Goal: Feedback & Contribution: Leave review/rating

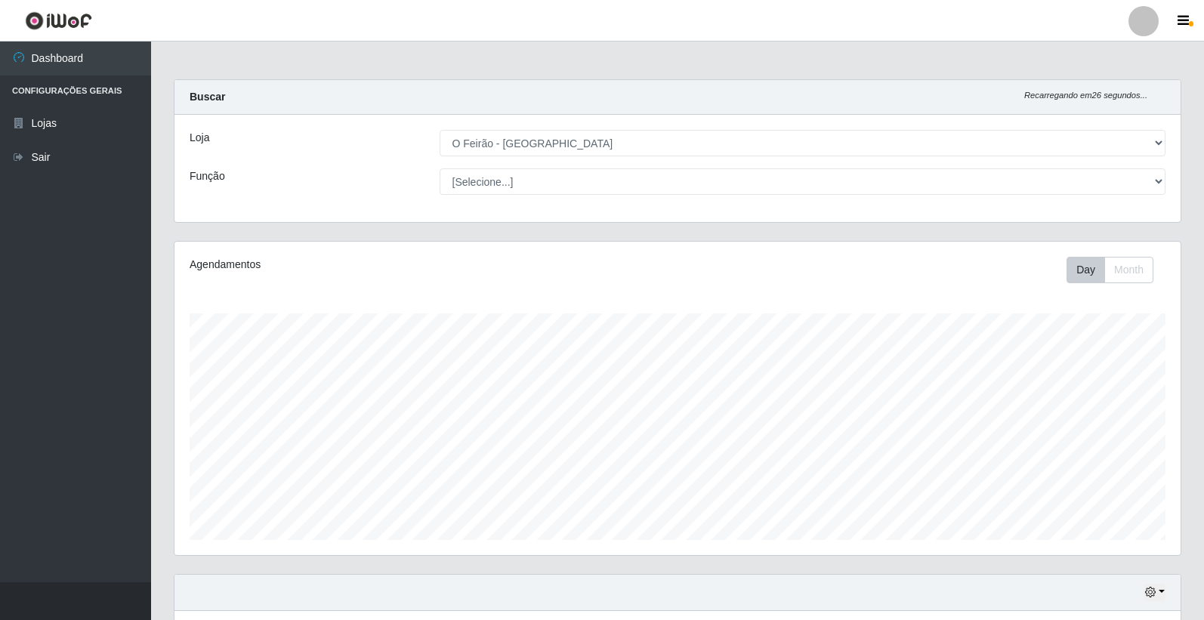
select select "327"
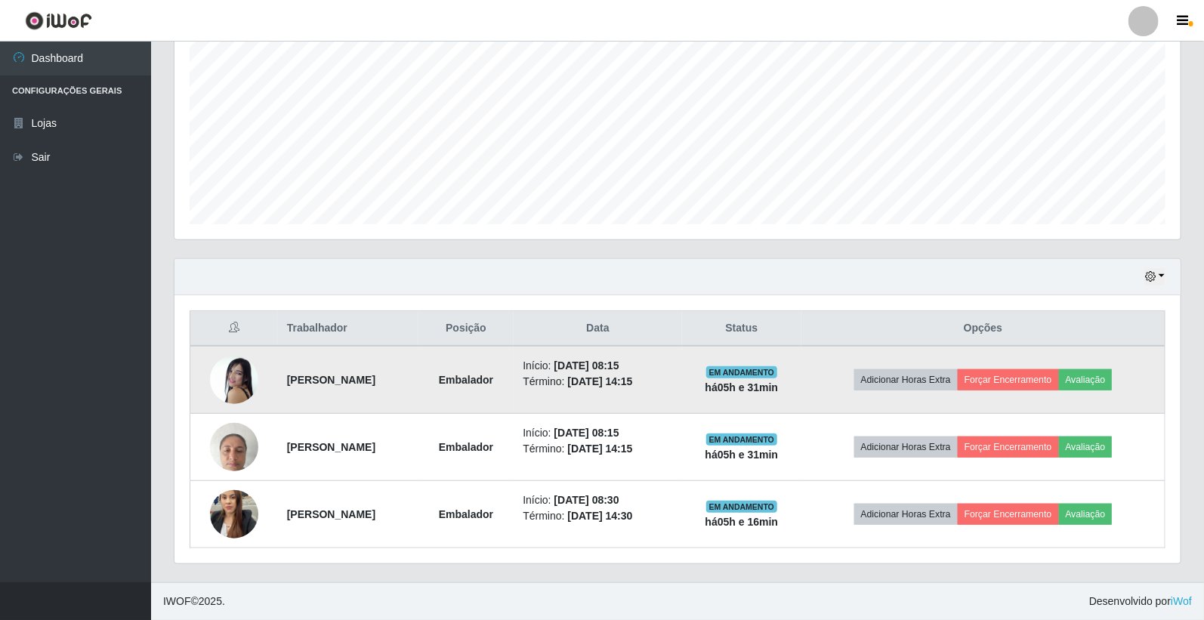
scroll to position [313, 1006]
click at [1106, 386] on button "Avaliação" at bounding box center [1086, 379] width 54 height 21
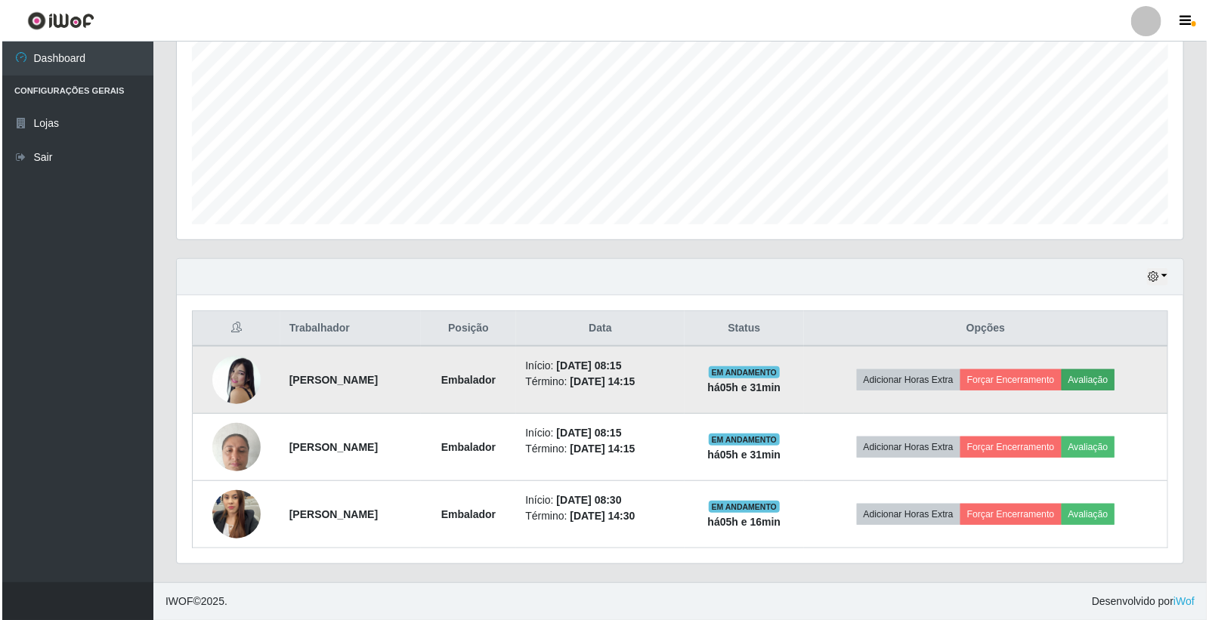
scroll to position [313, 997]
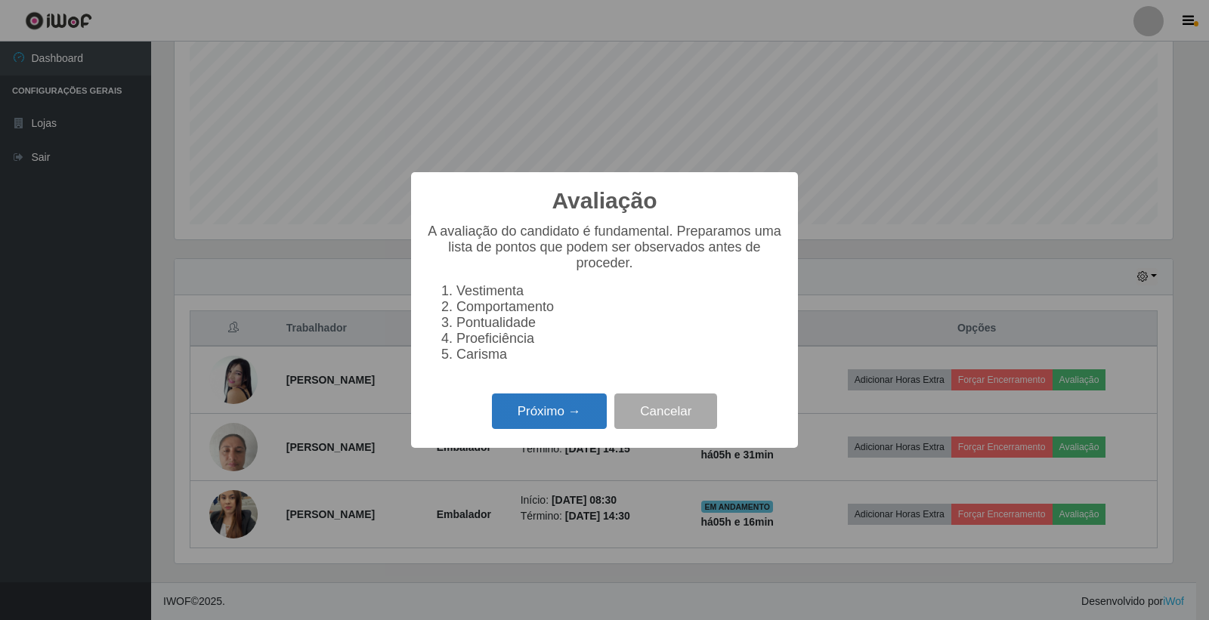
click at [542, 427] on button "Próximo →" at bounding box center [549, 412] width 115 height 36
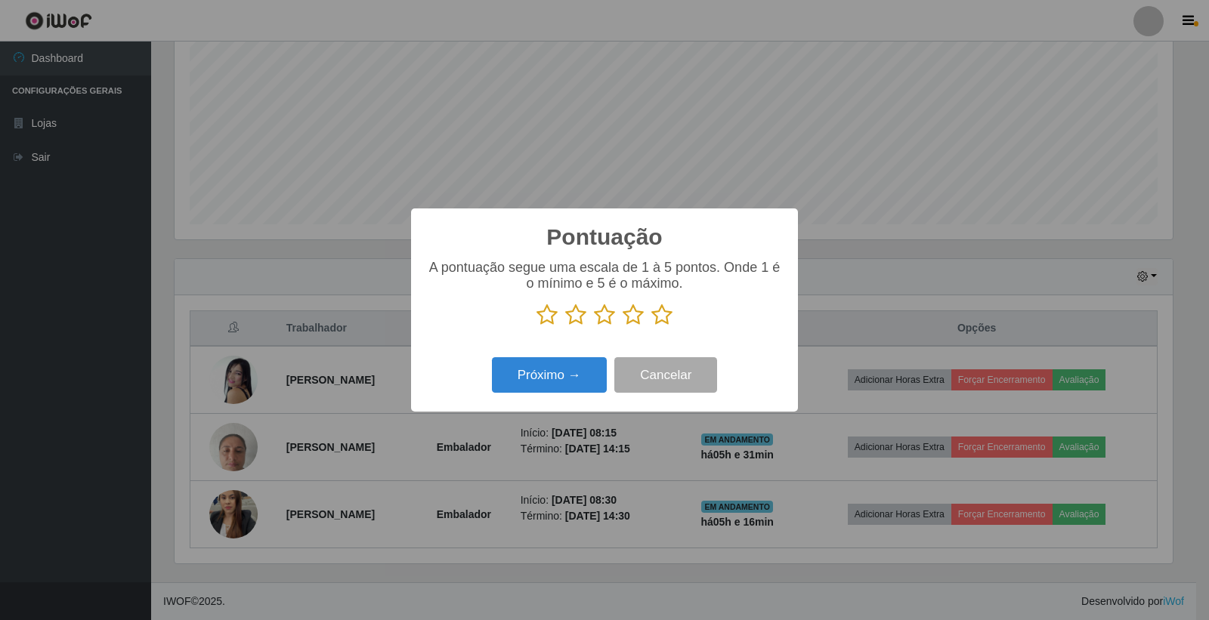
click at [668, 320] on icon at bounding box center [661, 315] width 21 height 23
click at [651, 326] on input "radio" at bounding box center [651, 326] width 0 height 0
click at [561, 363] on button "Próximo →" at bounding box center [549, 375] width 115 height 36
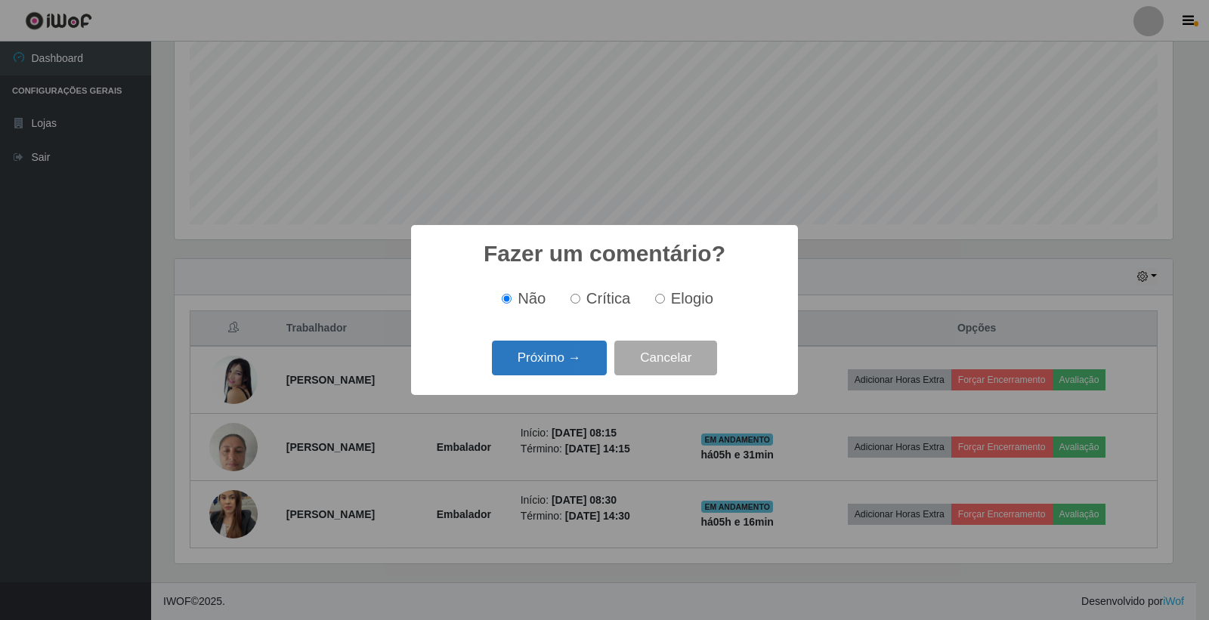
click at [579, 342] on button "Próximo →" at bounding box center [549, 359] width 115 height 36
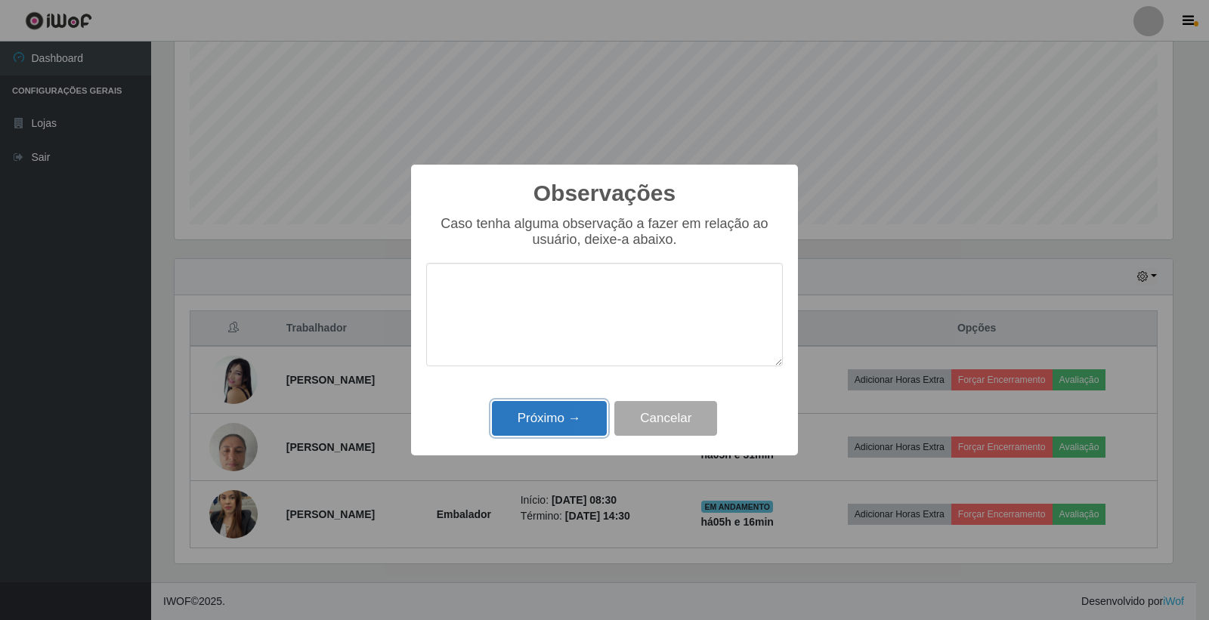
click at [584, 427] on button "Próximo →" at bounding box center [549, 419] width 115 height 36
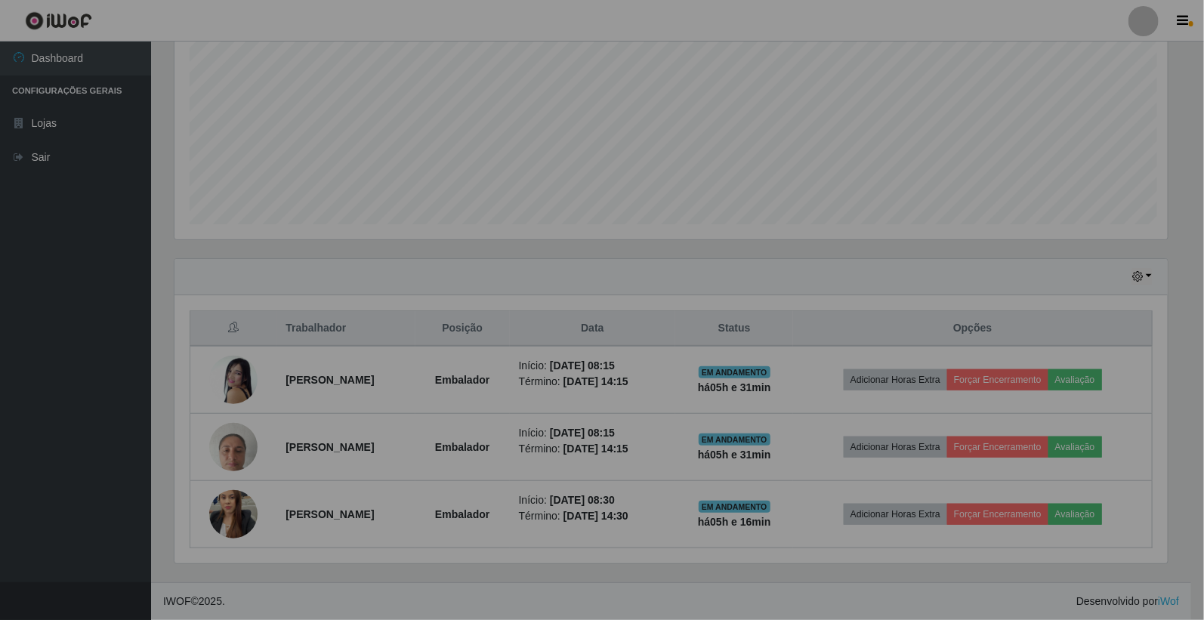
scroll to position [313, 1006]
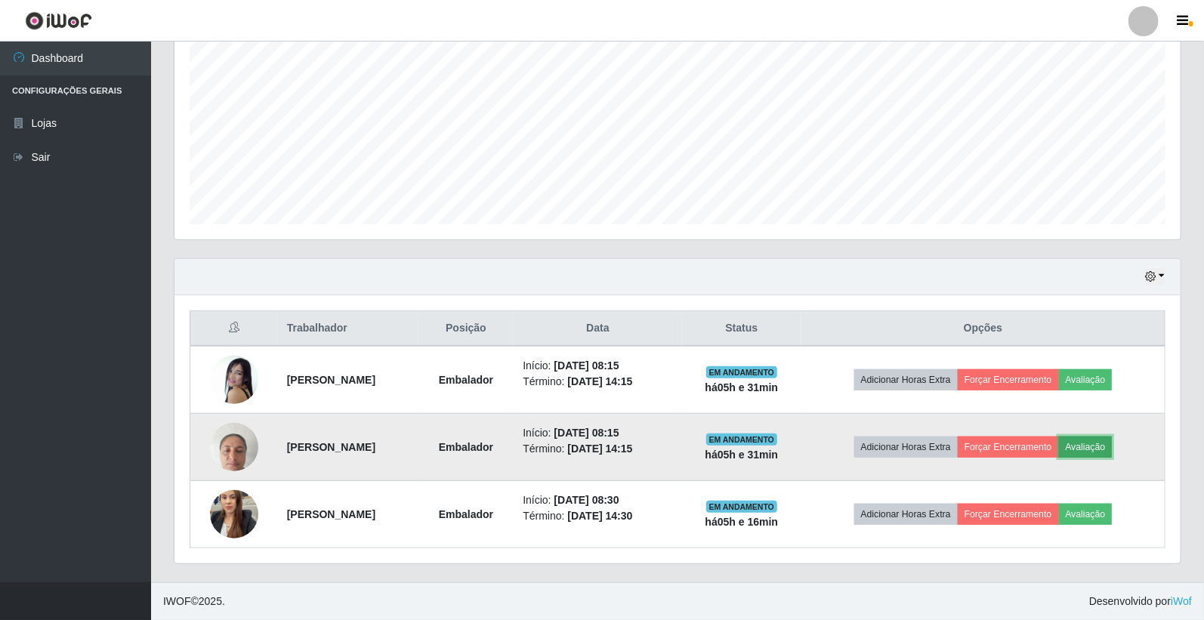
click at [1113, 442] on button "Avaliação" at bounding box center [1086, 447] width 54 height 21
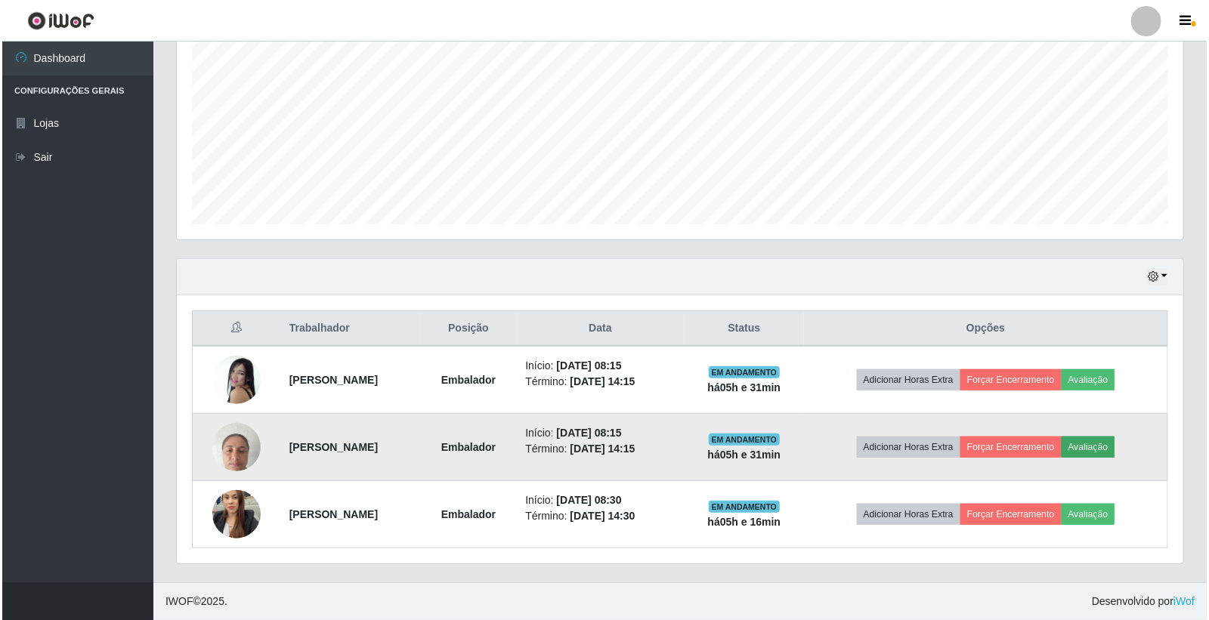
scroll to position [313, 997]
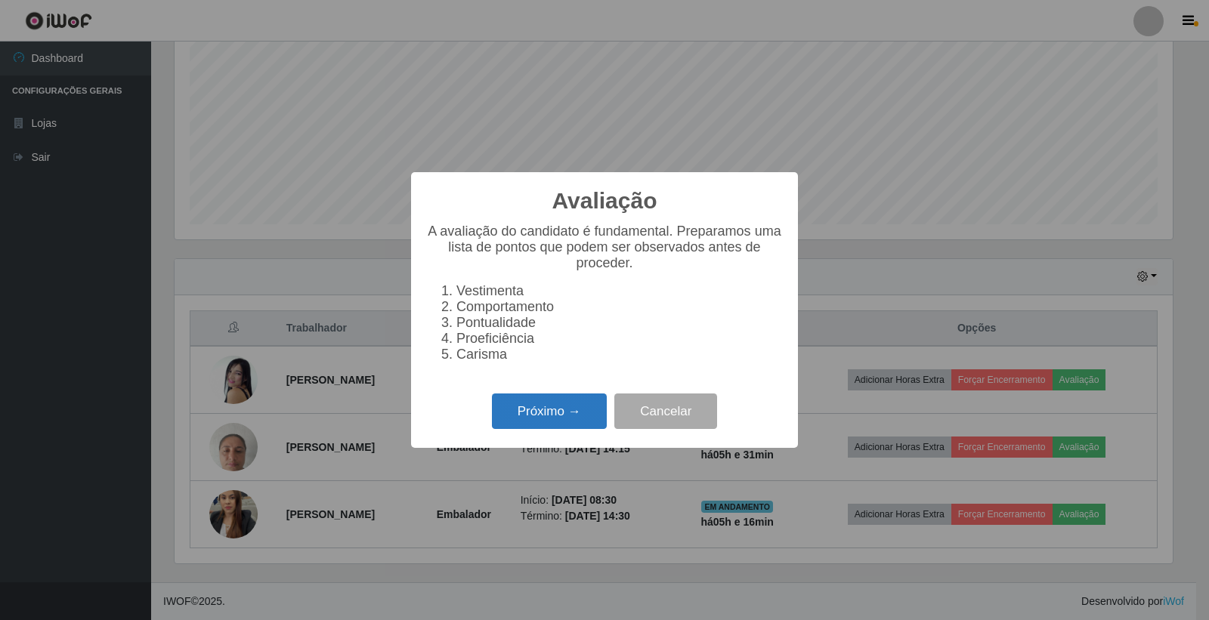
click at [598, 423] on button "Próximo →" at bounding box center [549, 412] width 115 height 36
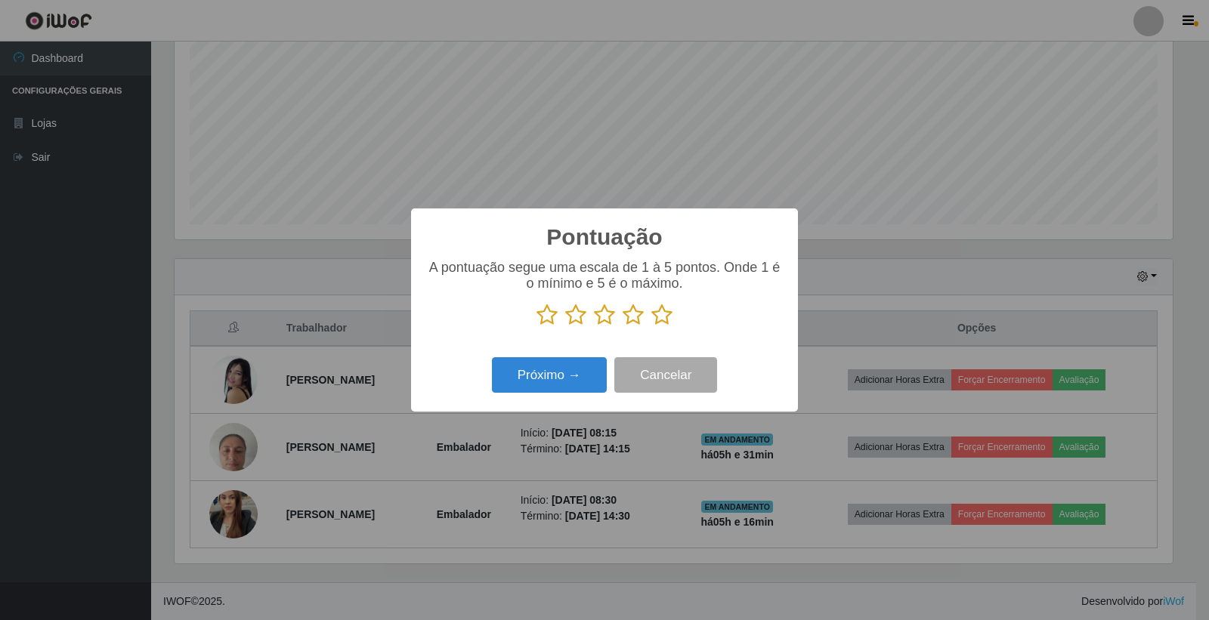
click at [651, 313] on icon at bounding box center [661, 315] width 21 height 23
click at [651, 326] on input "radio" at bounding box center [651, 326] width 0 height 0
click at [567, 372] on button "Próximo →" at bounding box center [549, 375] width 115 height 36
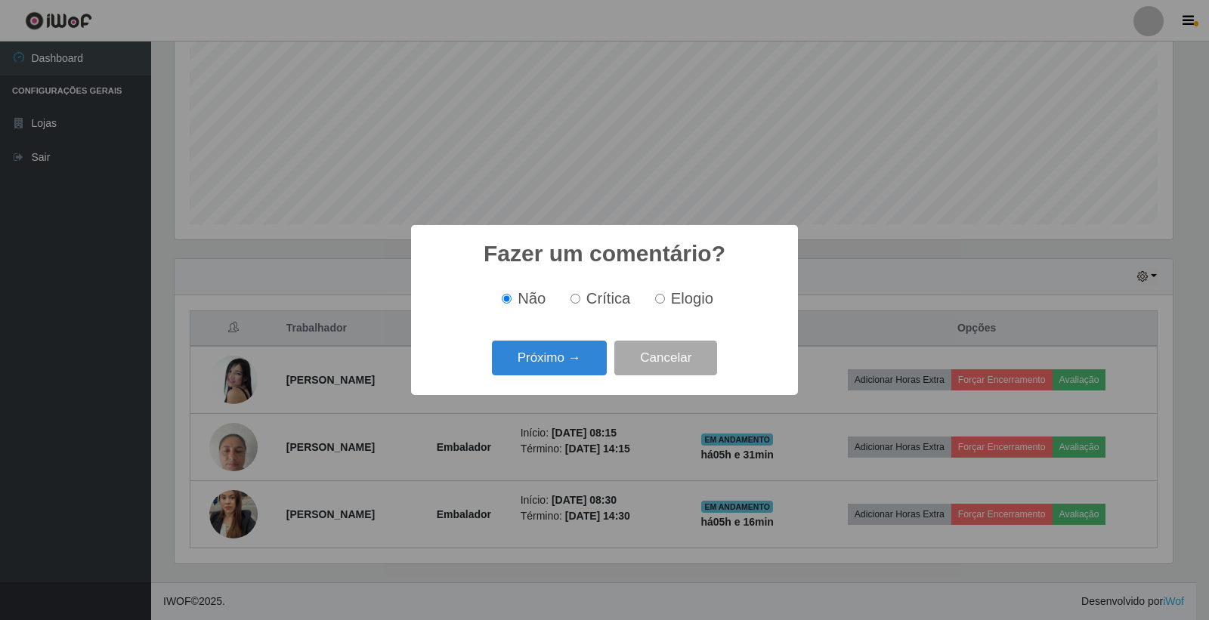
click at [567, 372] on button "Próximo →" at bounding box center [549, 359] width 115 height 36
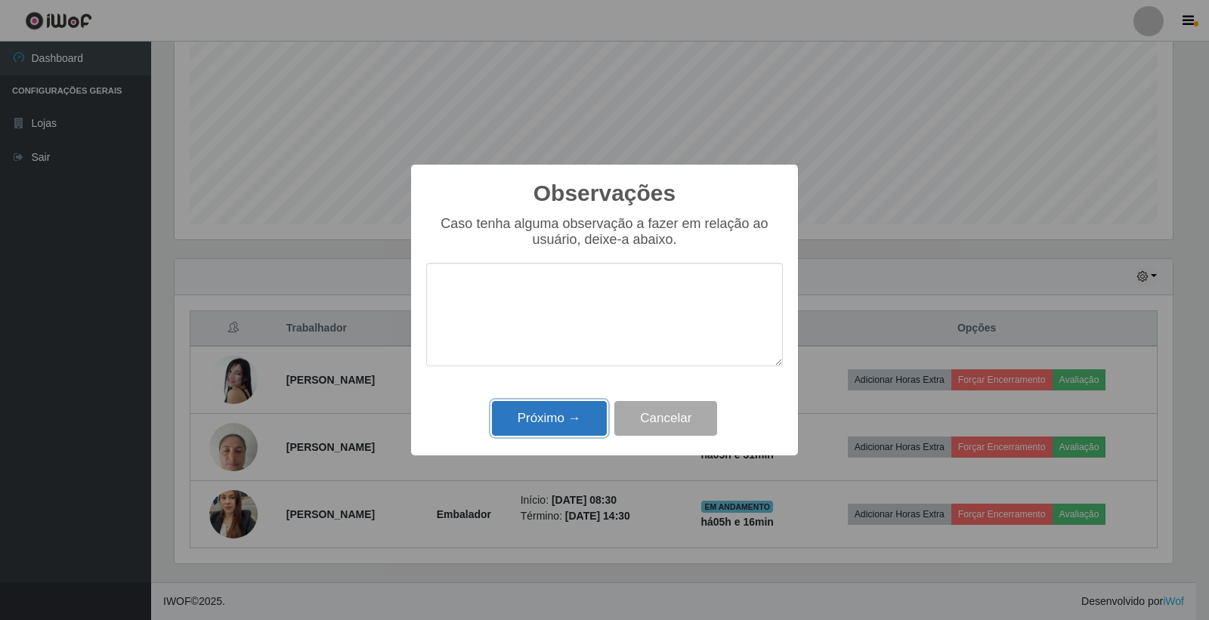
click at [554, 414] on button "Próximo →" at bounding box center [549, 419] width 115 height 36
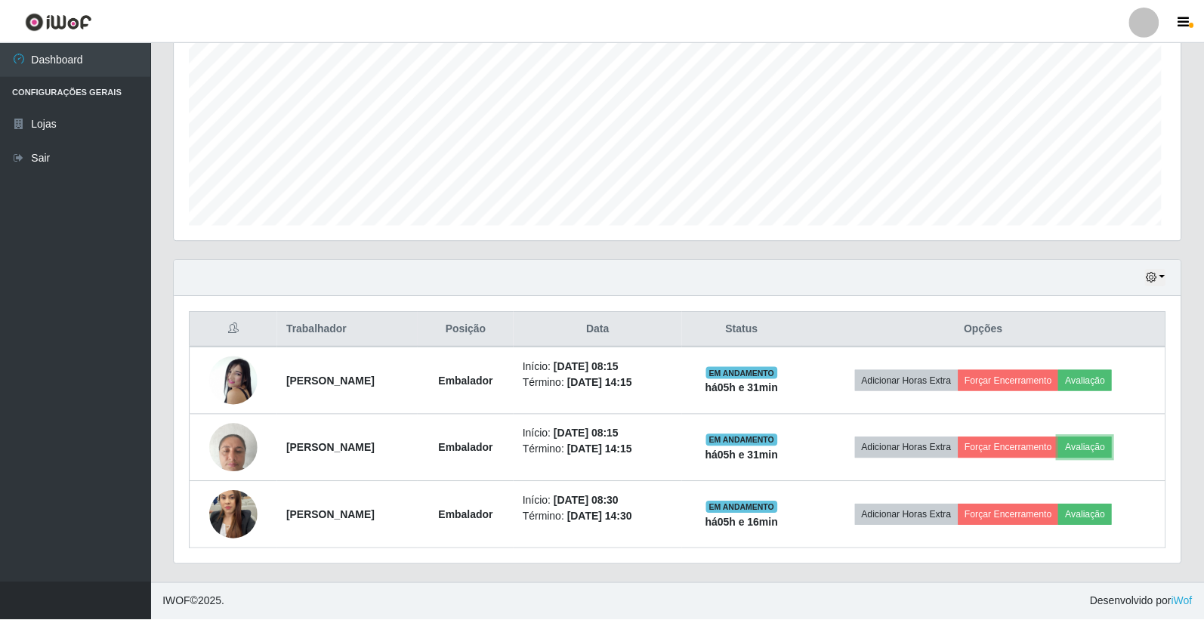
scroll to position [313, 1006]
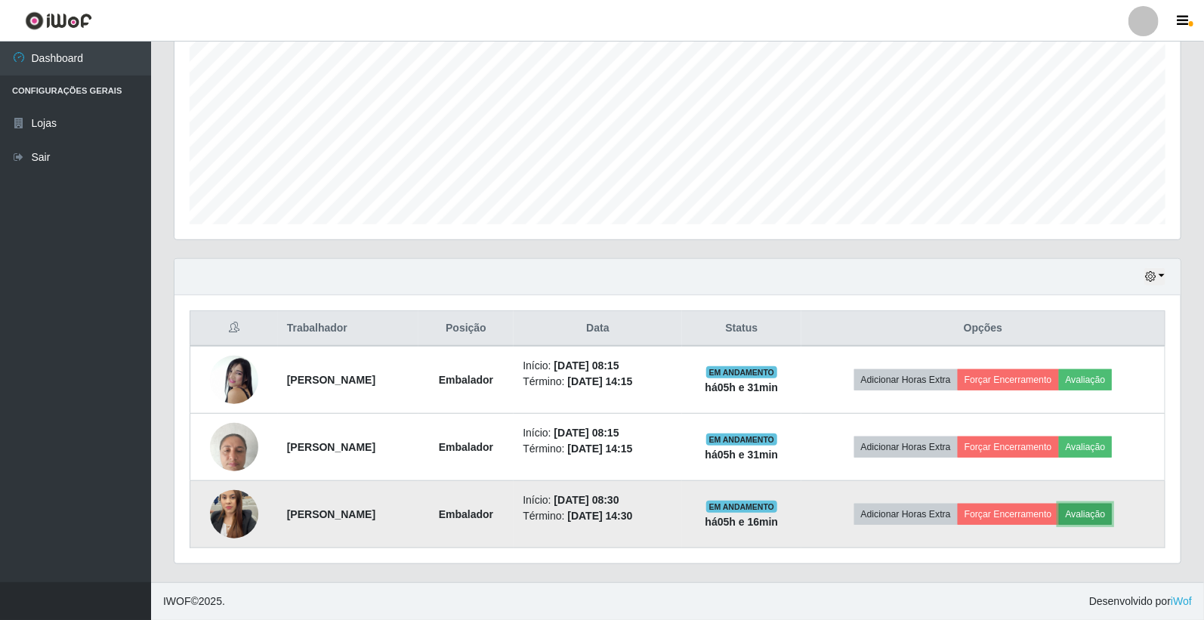
click at [1103, 518] on button "Avaliação" at bounding box center [1086, 514] width 54 height 21
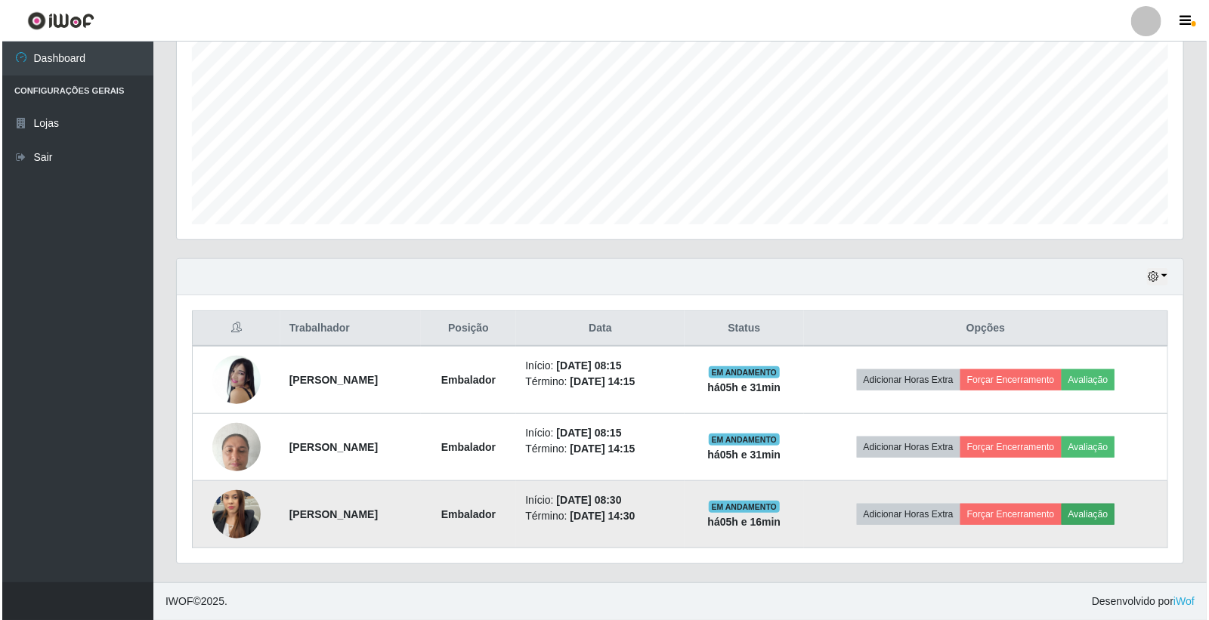
scroll to position [313, 997]
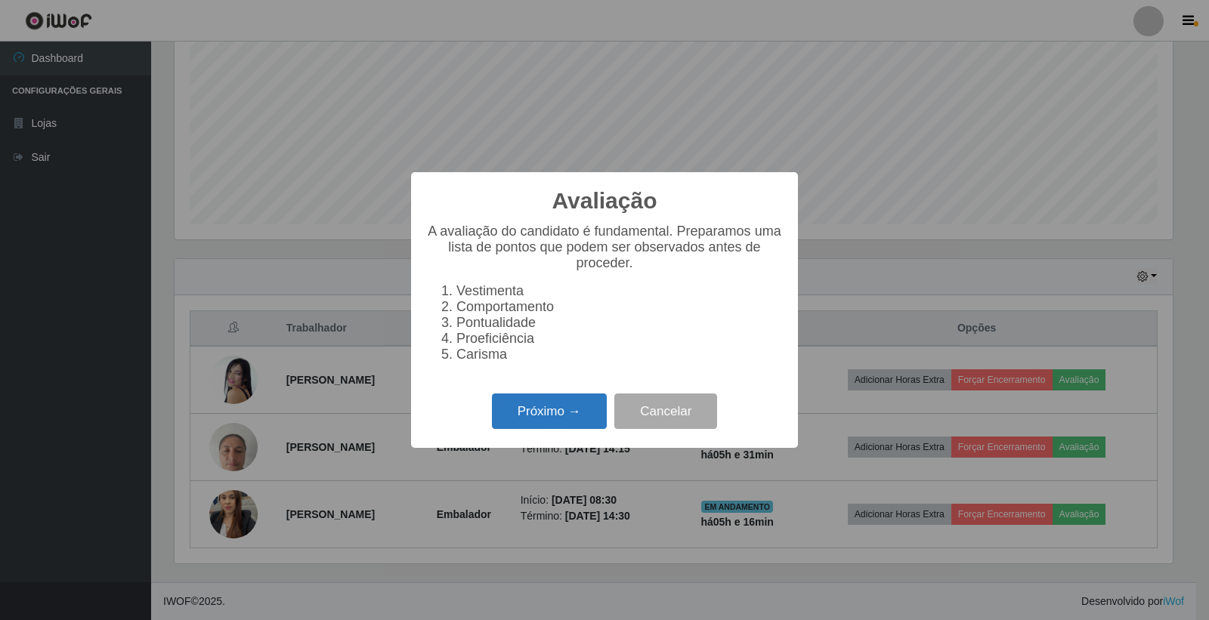
click at [538, 406] on button "Próximo →" at bounding box center [549, 412] width 115 height 36
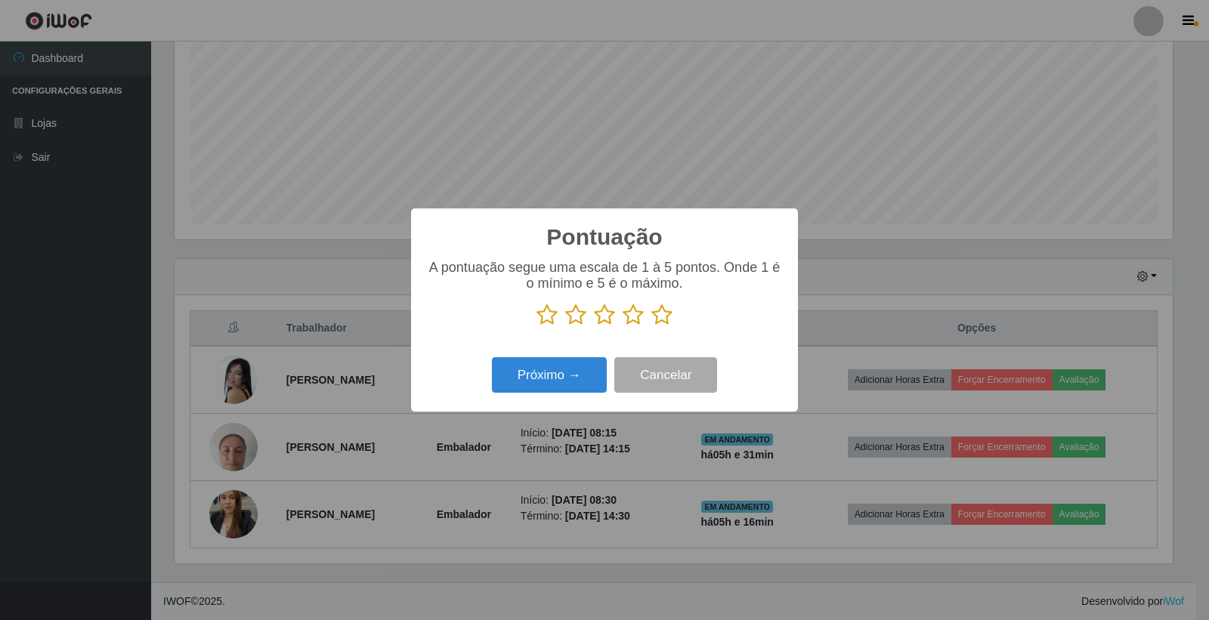
click at [658, 318] on icon at bounding box center [661, 315] width 21 height 23
click at [651, 326] on input "radio" at bounding box center [651, 326] width 0 height 0
click at [594, 375] on button "Próximo →" at bounding box center [549, 375] width 115 height 36
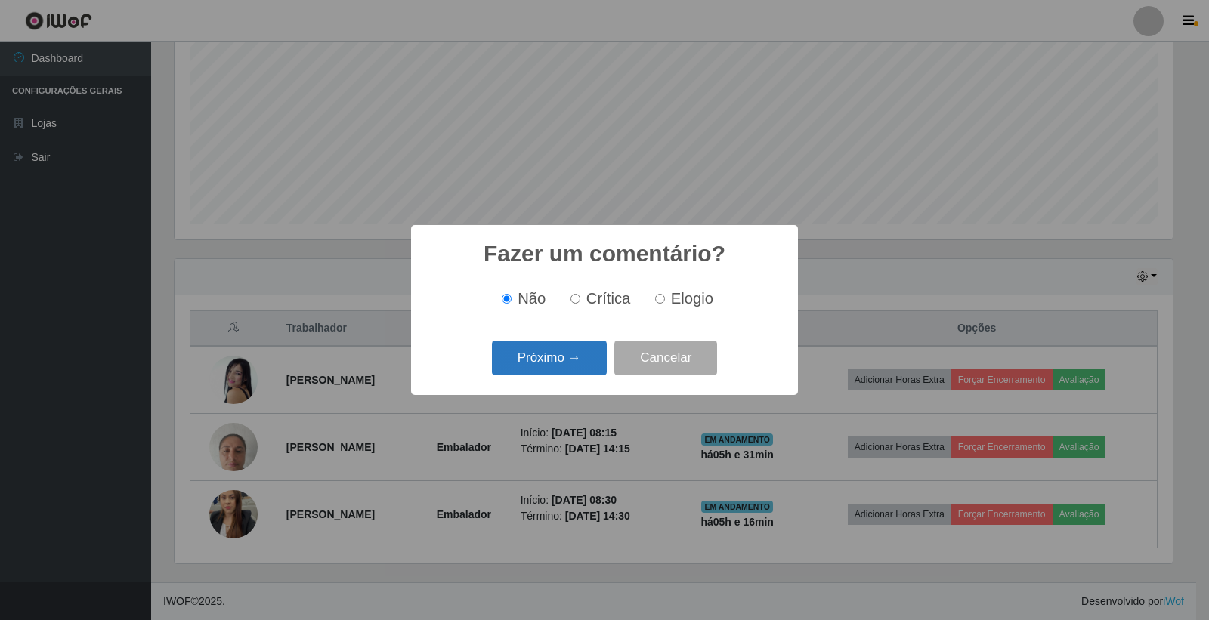
click at [588, 363] on button "Próximo →" at bounding box center [549, 359] width 115 height 36
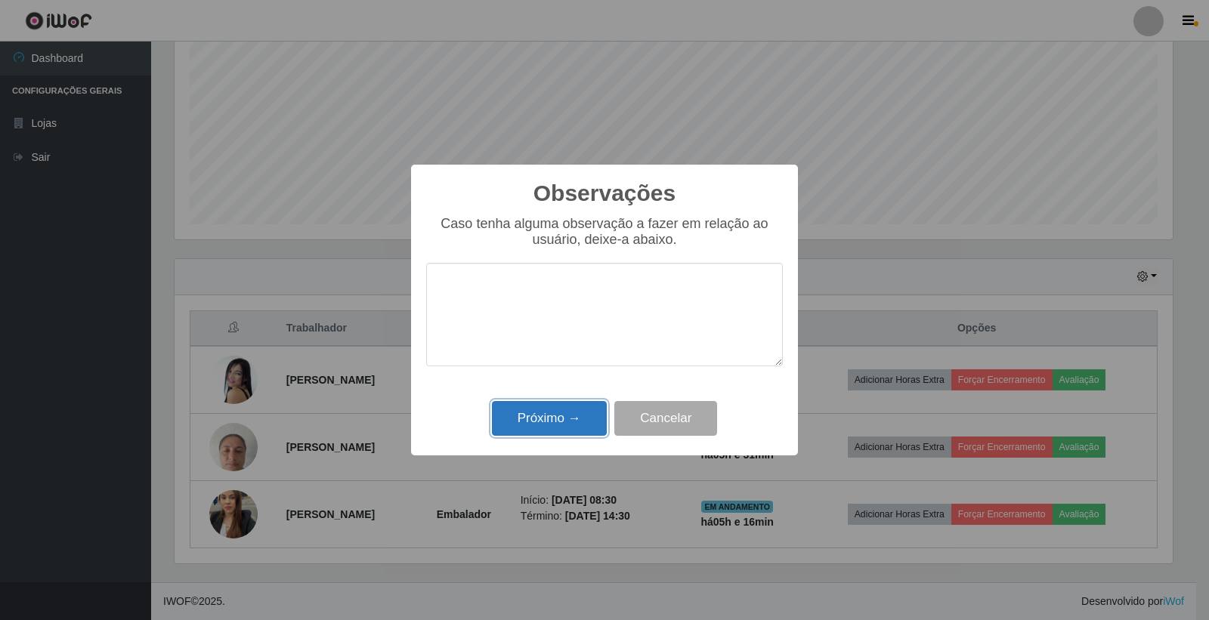
click at [561, 426] on button "Próximo →" at bounding box center [549, 419] width 115 height 36
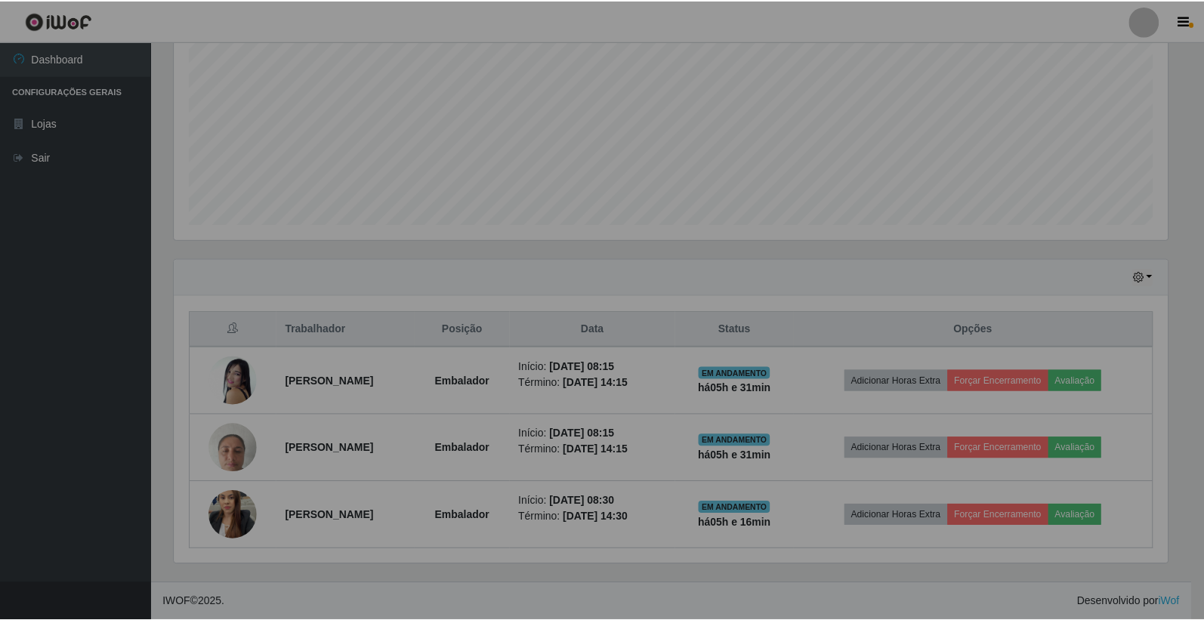
scroll to position [313, 1006]
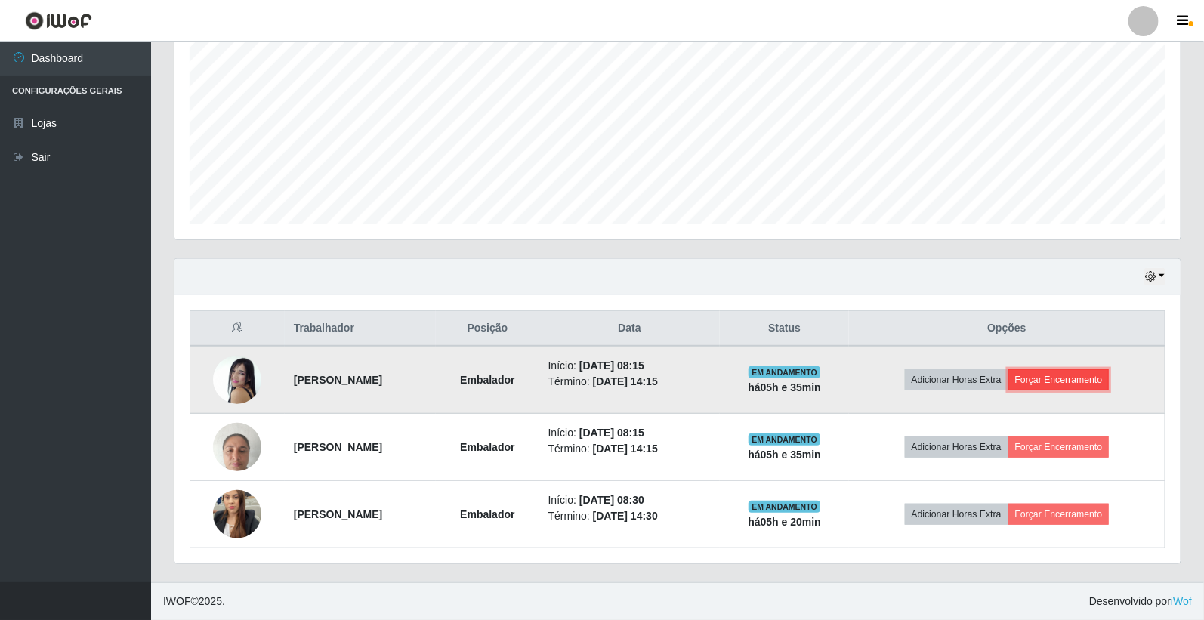
click at [1063, 383] on button "Forçar Encerramento" at bounding box center [1059, 379] width 101 height 21
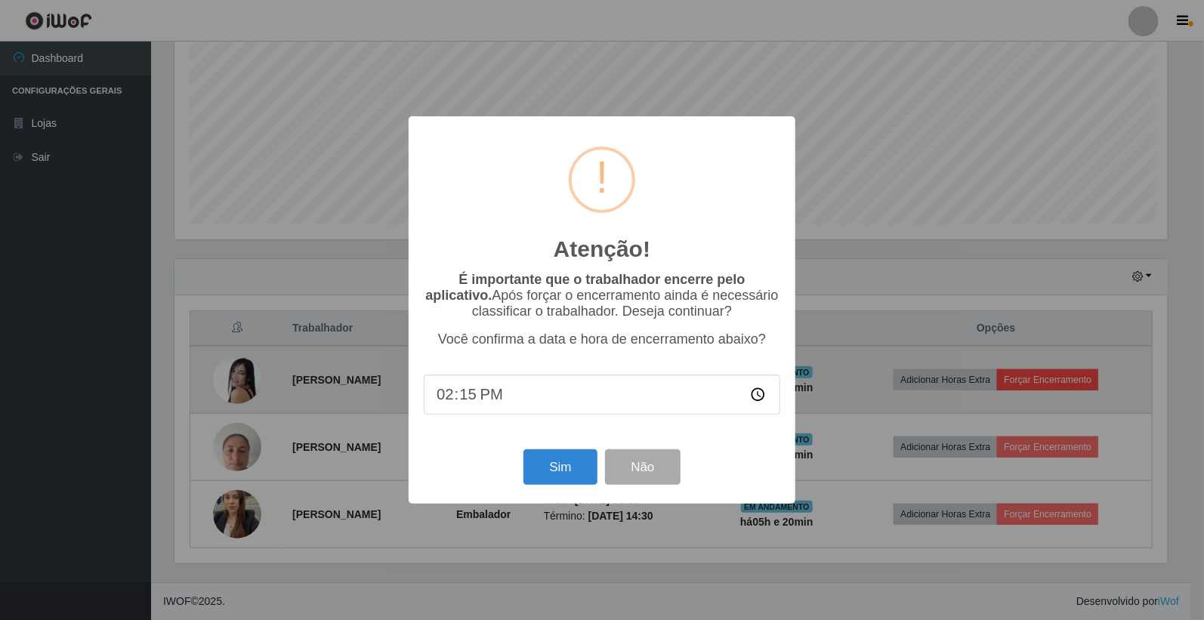
scroll to position [313, 997]
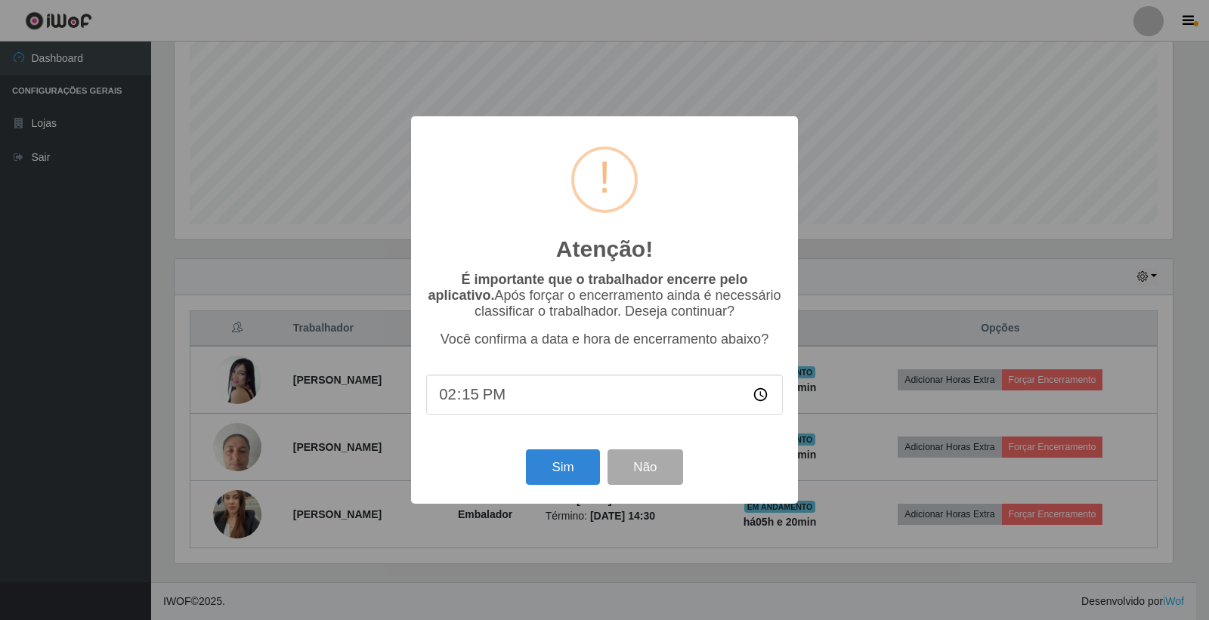
click at [1100, 190] on div "Atenção! × É importante que o trabalhador encerre pelo aplicativo. Após forçar …" at bounding box center [604, 310] width 1209 height 620
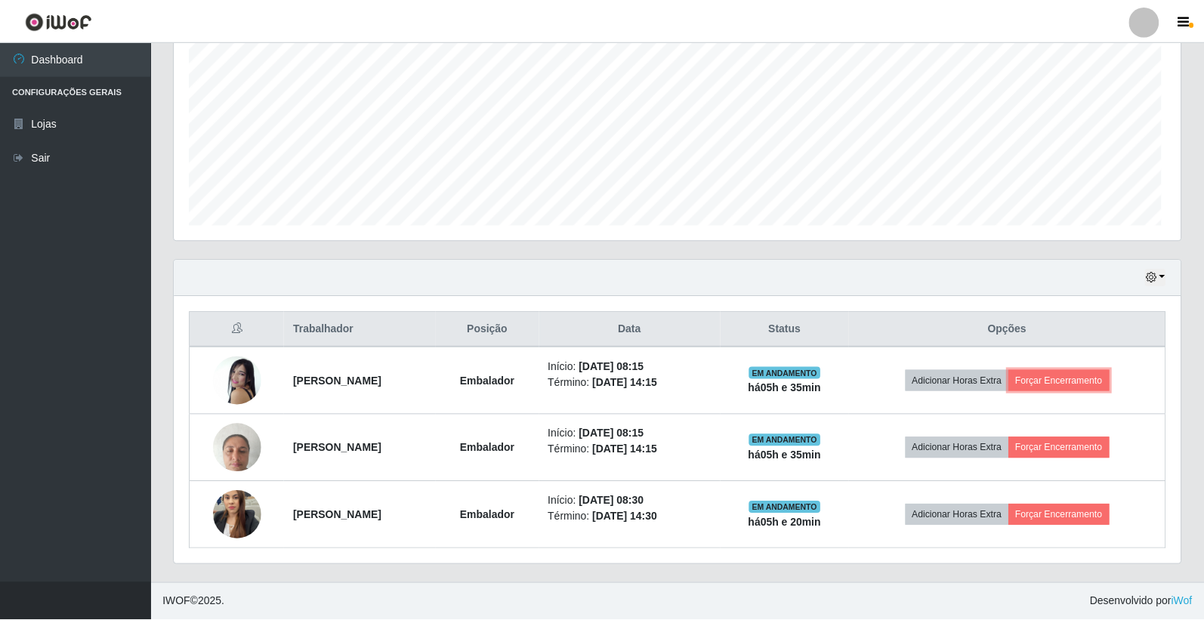
scroll to position [313, 1006]
click at [357, 257] on div "Agendamentos Day Month" at bounding box center [677, 91] width 1030 height 333
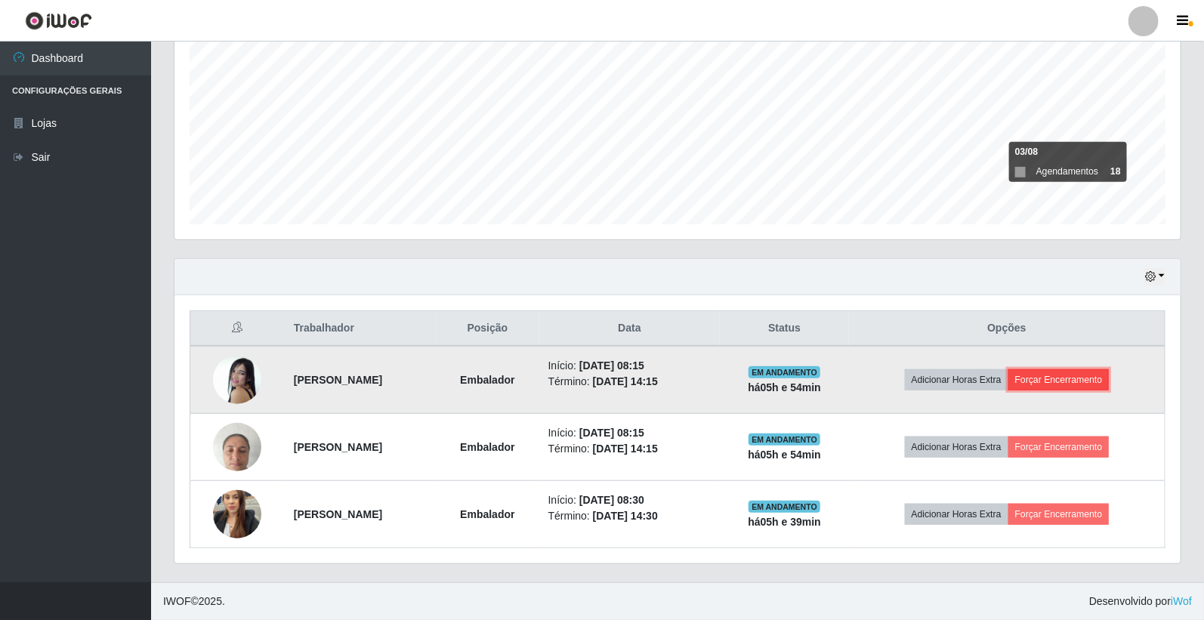
click at [1085, 382] on button "Forçar Encerramento" at bounding box center [1059, 379] width 101 height 21
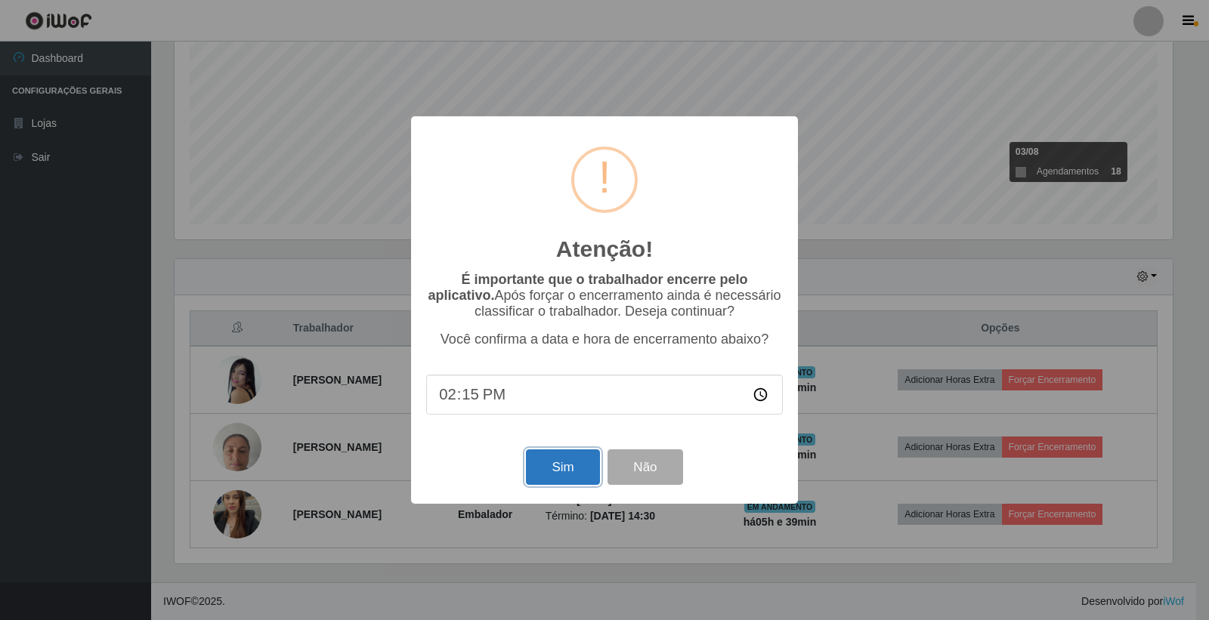
click at [541, 468] on button "Sim" at bounding box center [562, 467] width 73 height 36
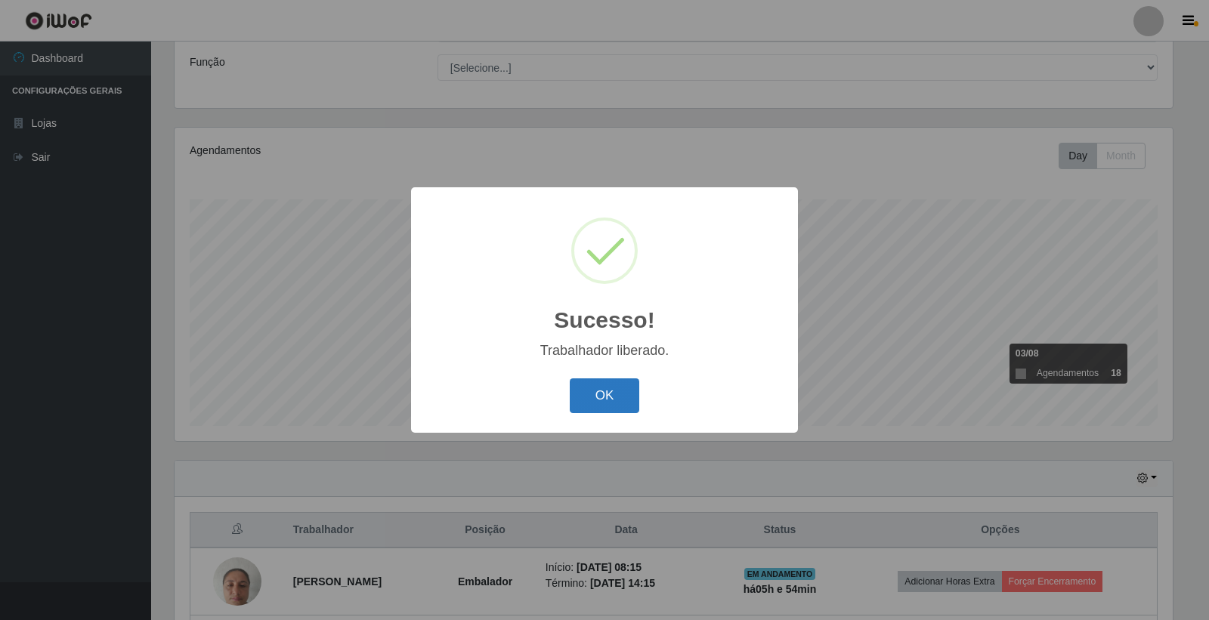
click at [622, 400] on button "OK" at bounding box center [605, 396] width 70 height 36
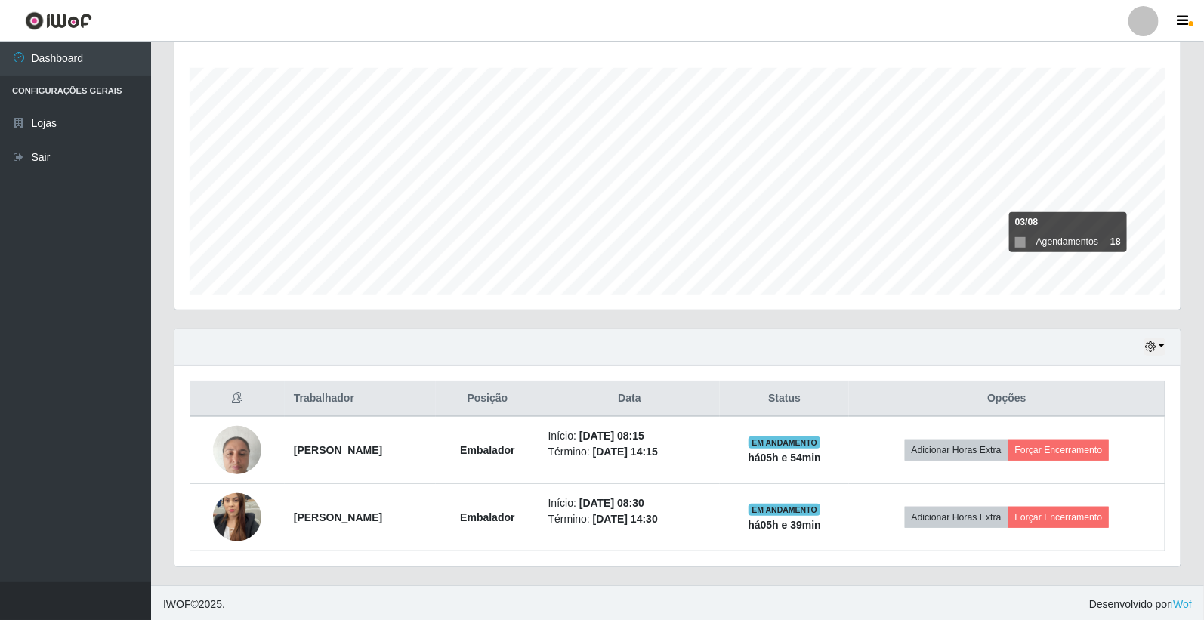
scroll to position [249, 0]
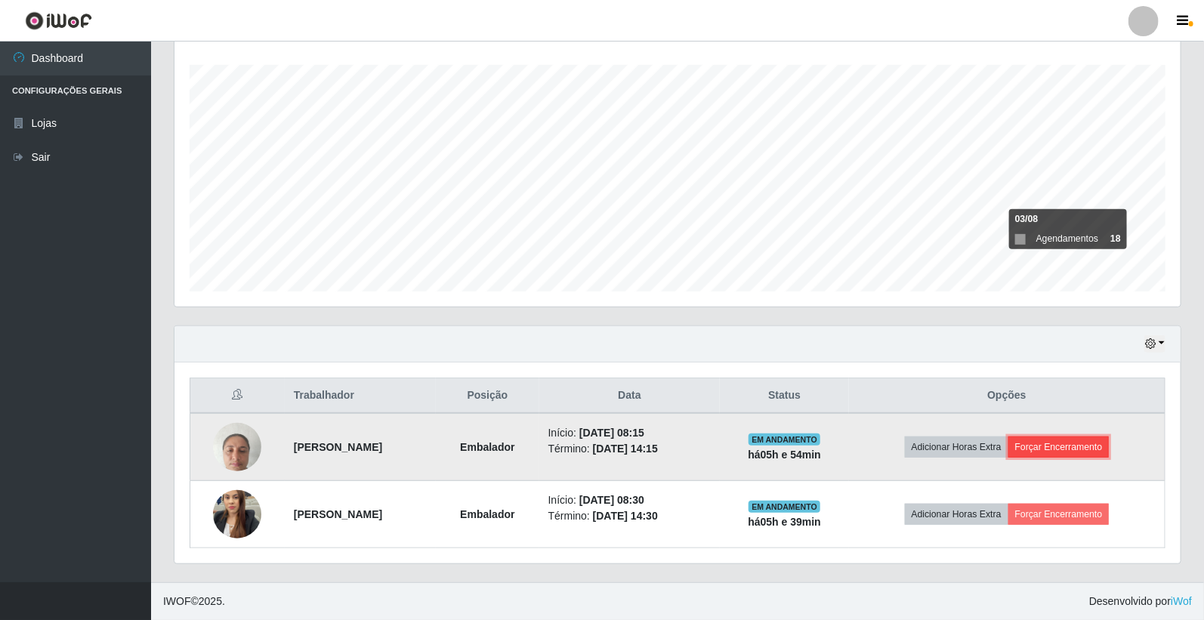
click at [1084, 449] on button "Forçar Encerramento" at bounding box center [1059, 447] width 101 height 21
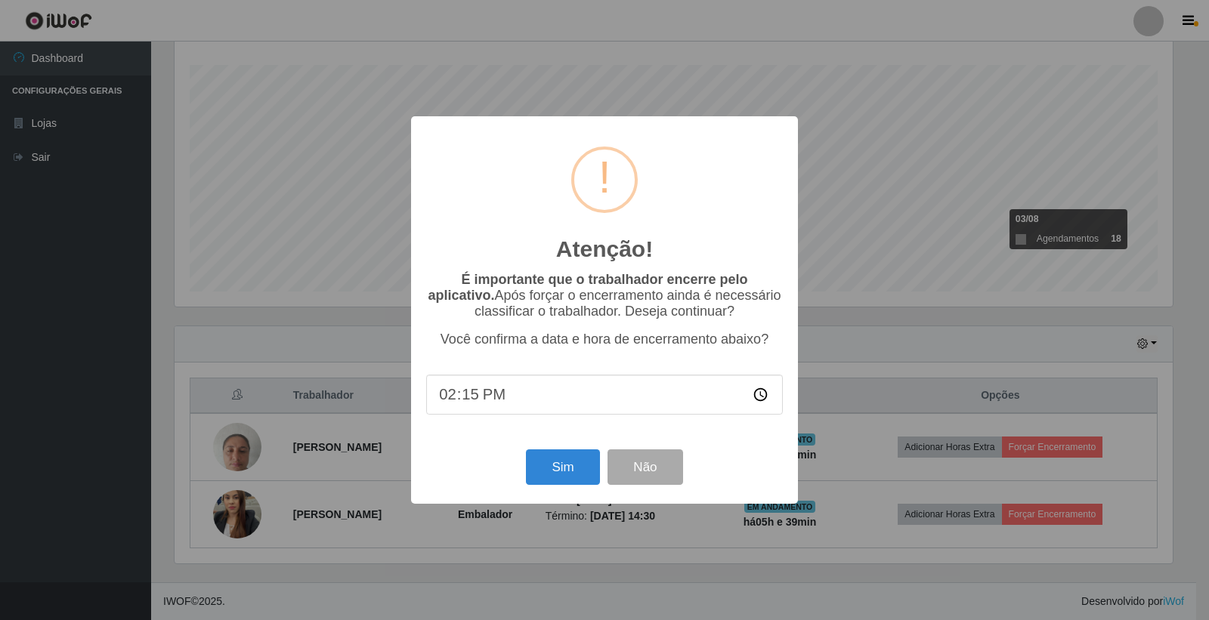
drag, startPoint x: 527, startPoint y: 435, endPoint x: 539, endPoint y: 449, distance: 18.7
click at [527, 436] on div "Atenção! × É importante que o trabalhador encerre pelo aplicativo. Após forçar …" at bounding box center [604, 310] width 387 height 388
click at [540, 449] on div "Sim Não" at bounding box center [604, 467] width 357 height 43
click at [561, 474] on button "Sim" at bounding box center [562, 467] width 73 height 36
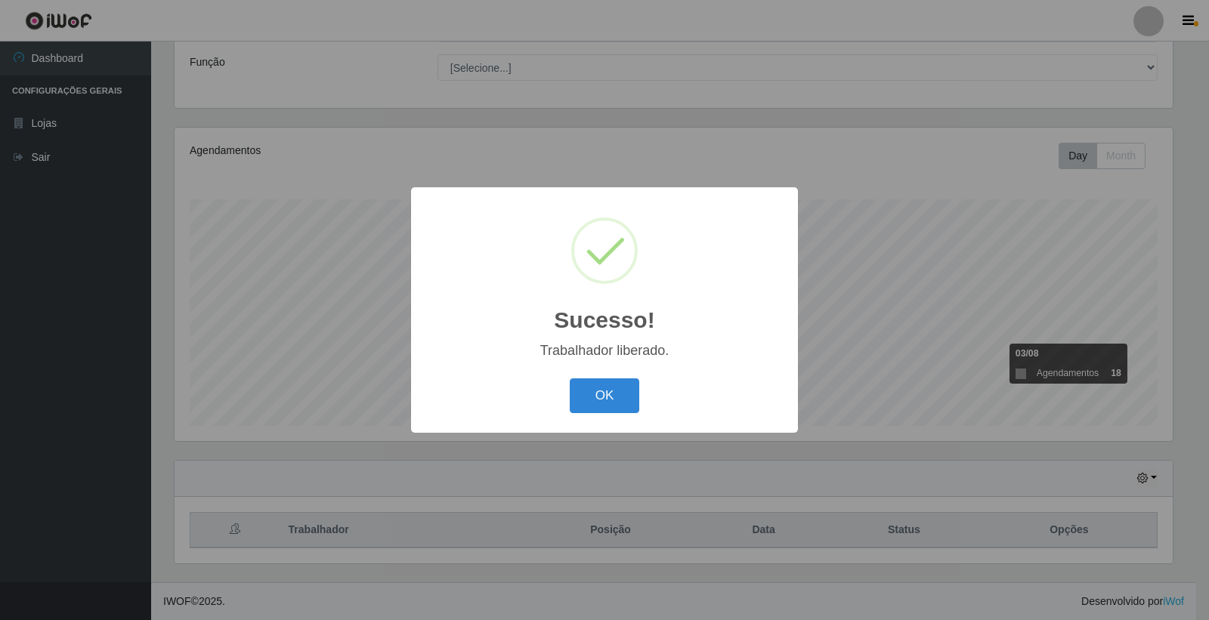
click at [559, 372] on div "Sucesso! × Trabalhador liberado. OK Cancel" at bounding box center [604, 309] width 387 height 245
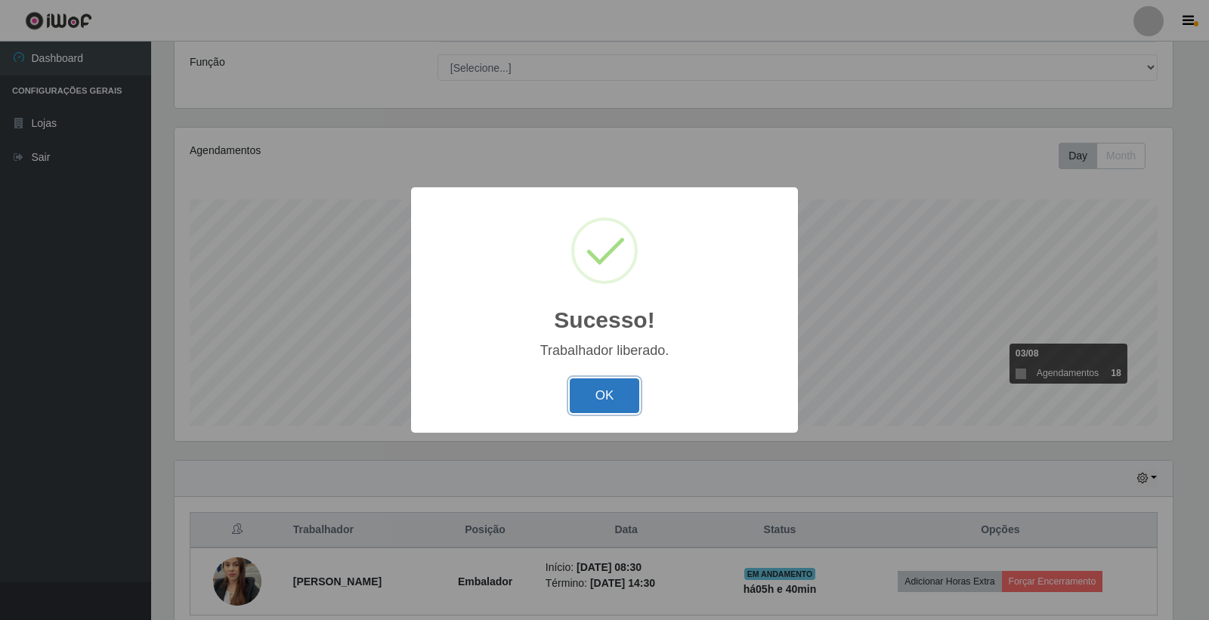
click at [572, 390] on button "OK" at bounding box center [605, 396] width 70 height 36
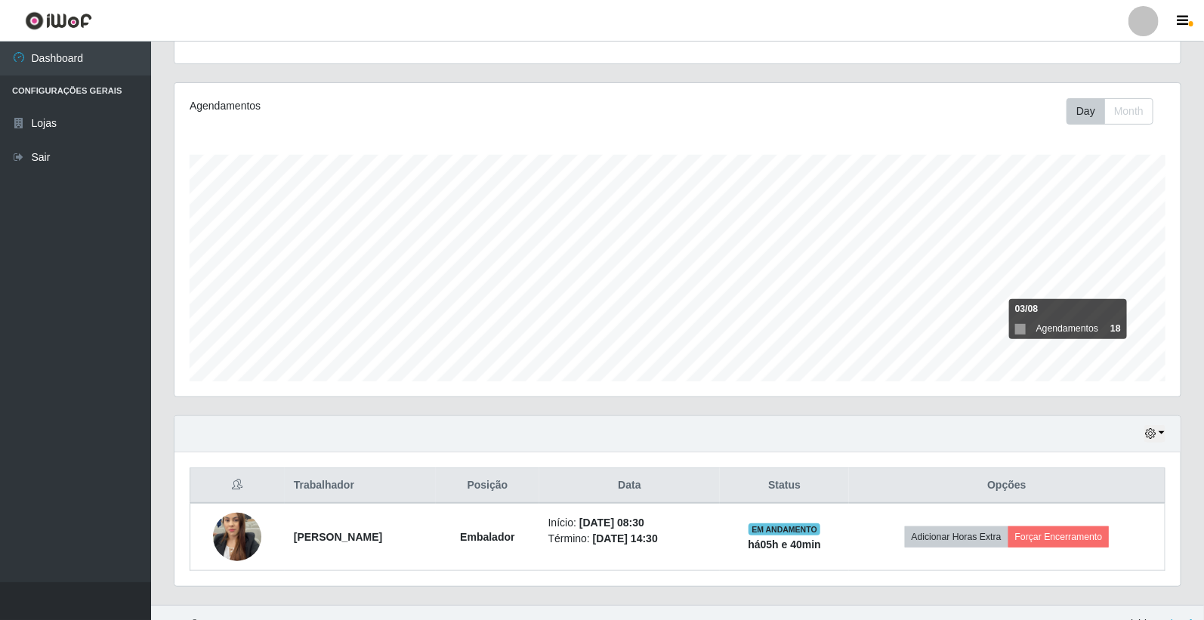
scroll to position [181, 0]
